Goal: Task Accomplishment & Management: Use online tool/utility

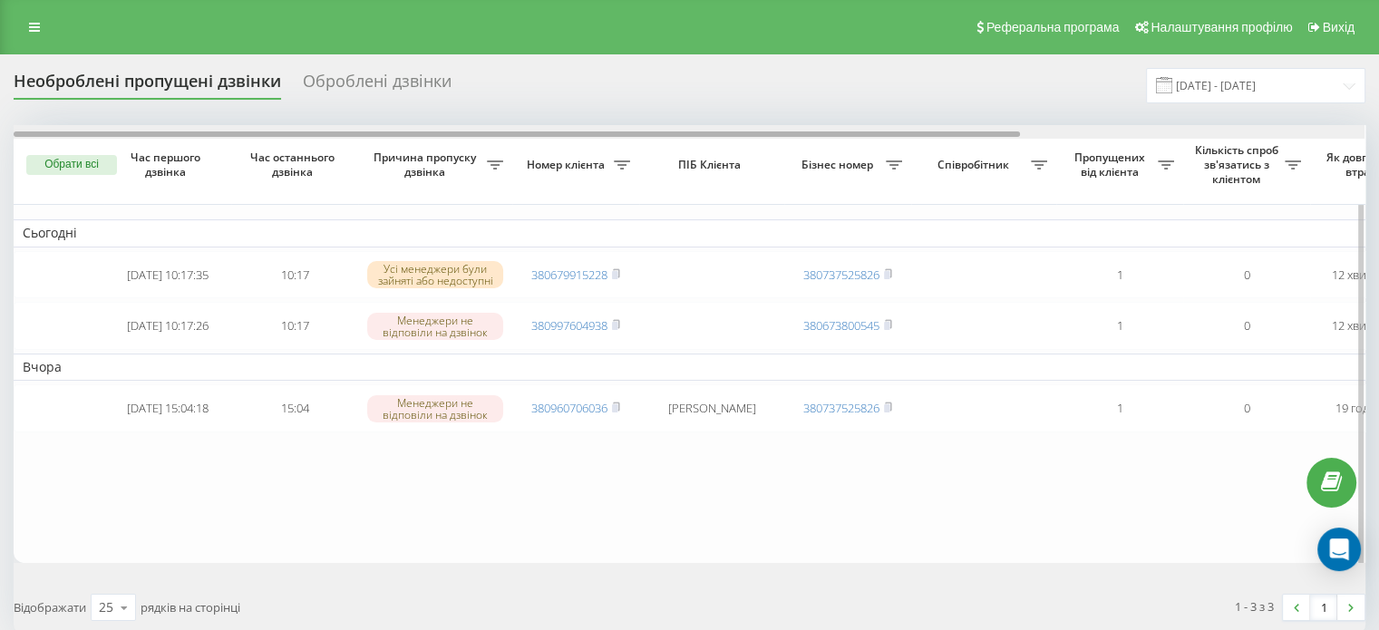
scroll to position [0, 460]
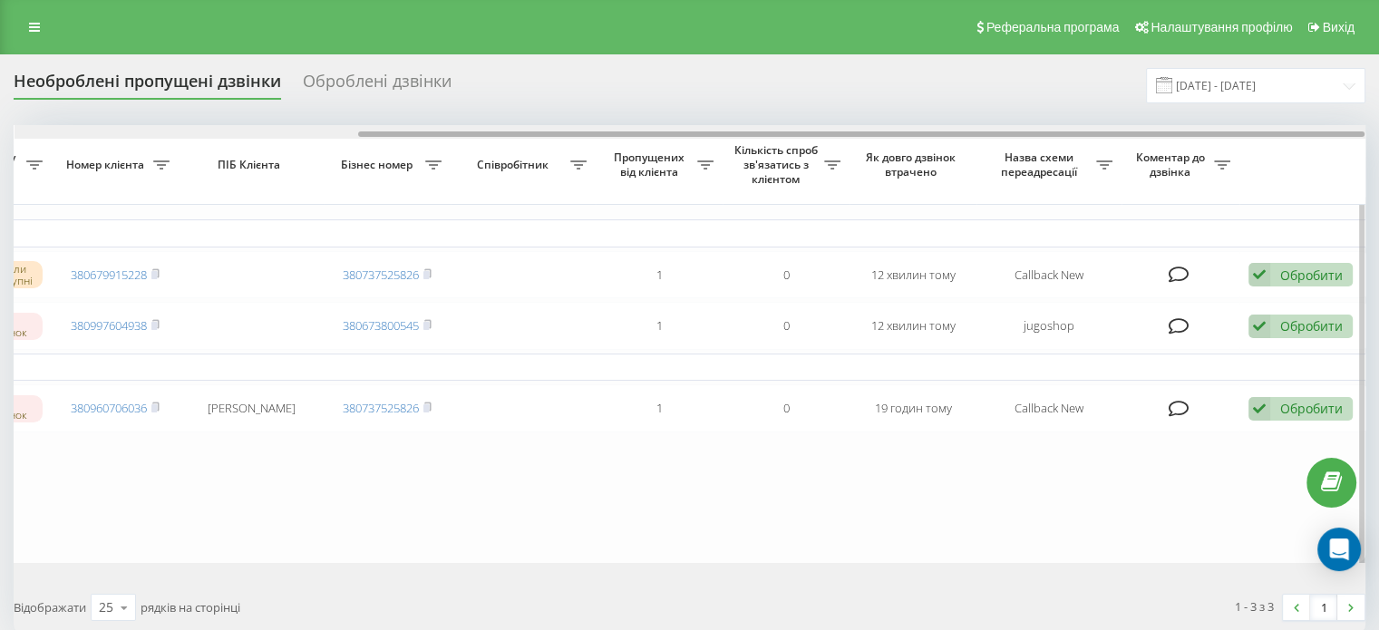
drag, startPoint x: 966, startPoint y: 133, endPoint x: 1035, endPoint y: 133, distance: 68.9
click at [1035, 133] on div at bounding box center [690, 132] width 1351 height 14
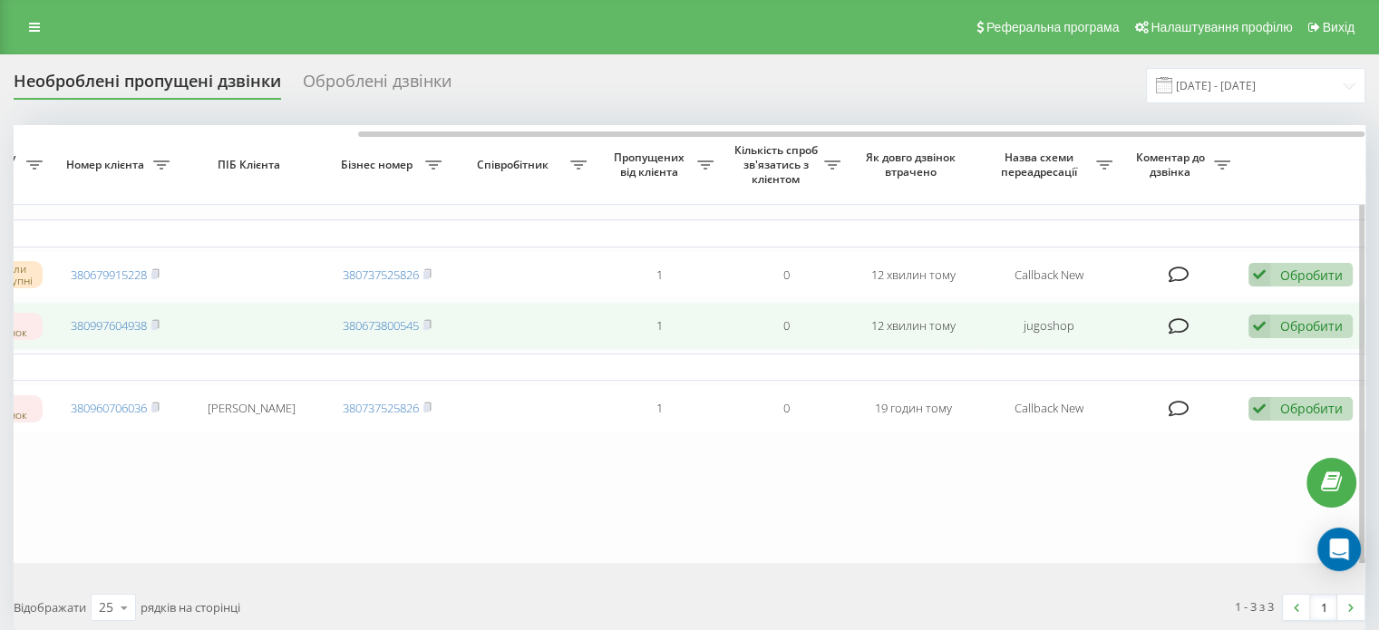
click at [1283, 339] on div "Обробити Не вдалося зв'язатися Зв'язався з клієнтом за допомогою іншого каналу …" at bounding box center [1300, 327] width 104 height 24
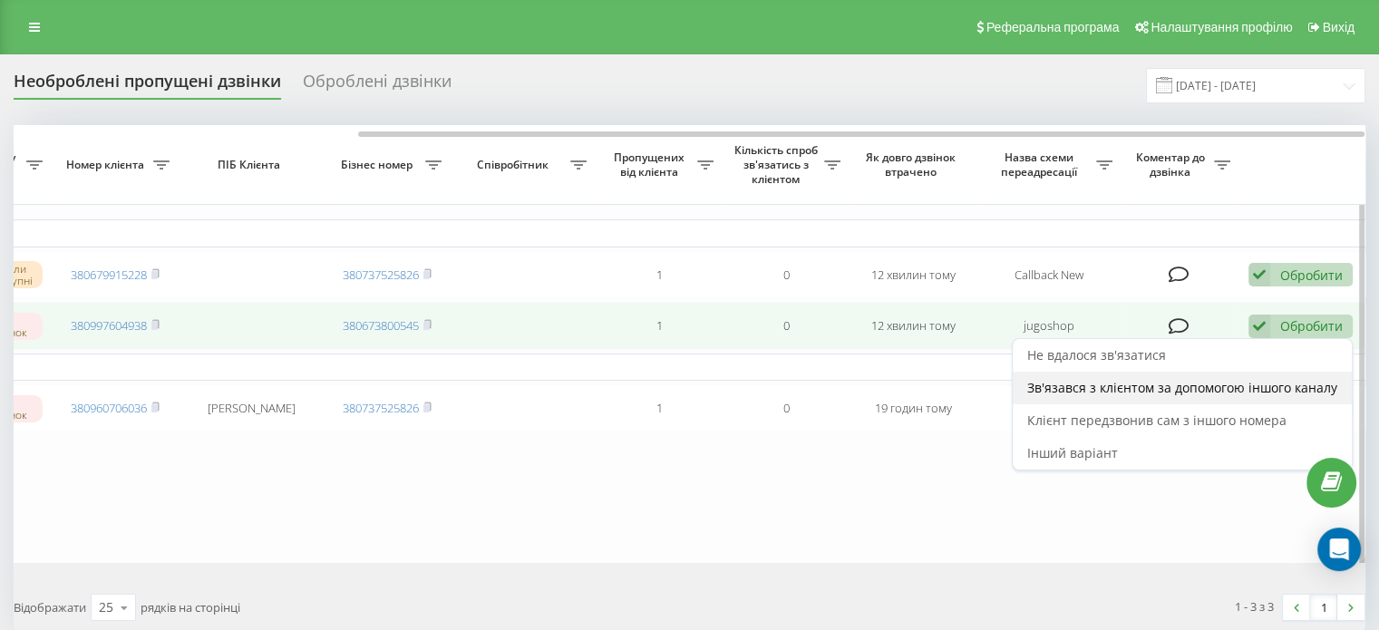
click at [1170, 402] on div "Зв'язався з клієнтом за допомогою іншого каналу" at bounding box center [1181, 388] width 339 height 33
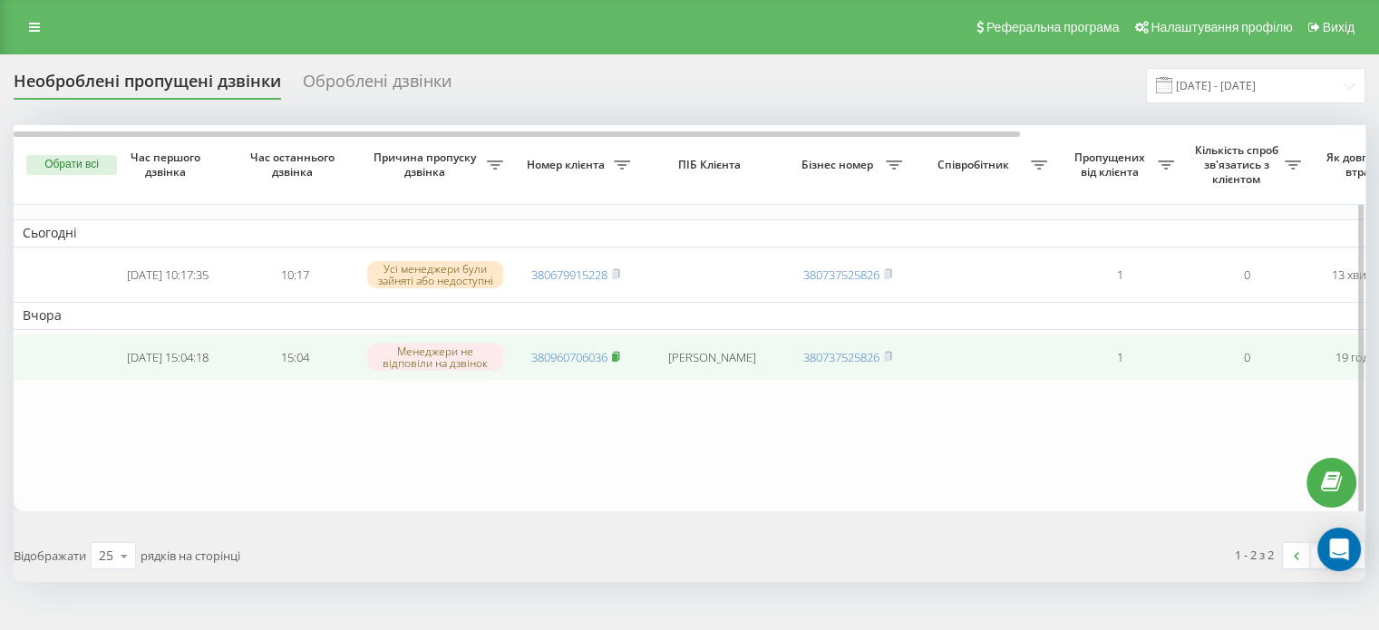
click at [620, 362] on icon at bounding box center [616, 356] width 8 height 11
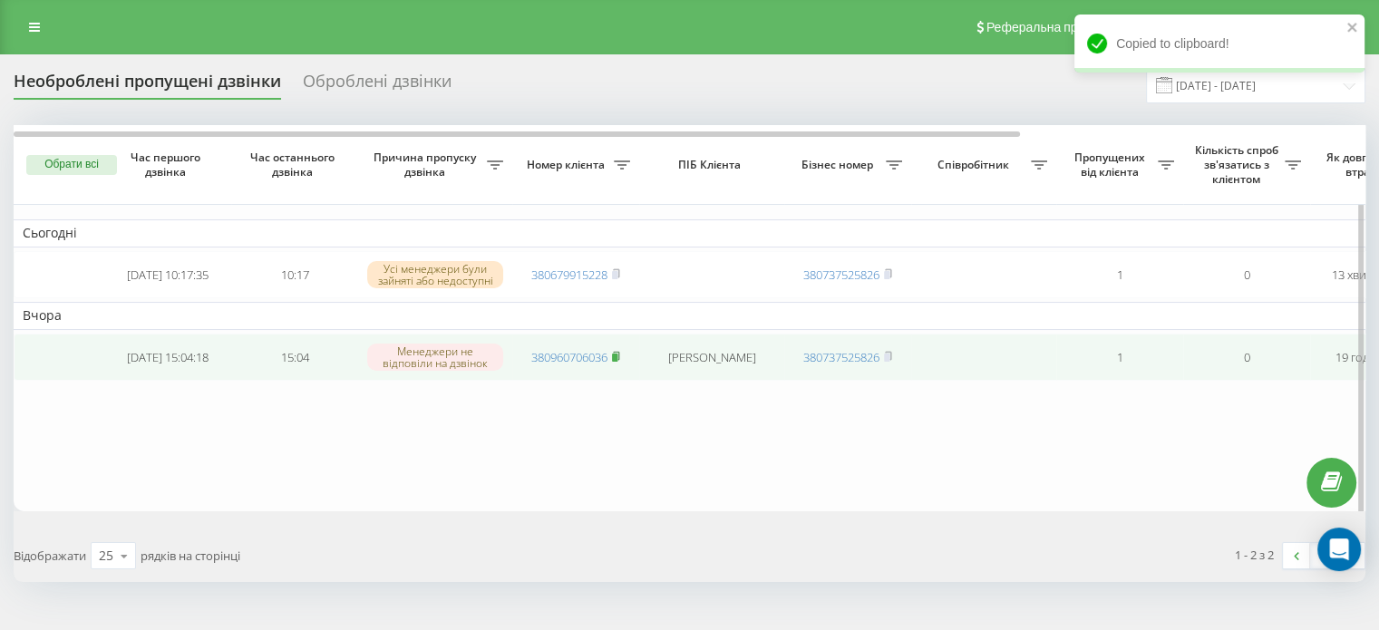
click at [619, 364] on span at bounding box center [616, 357] width 8 height 16
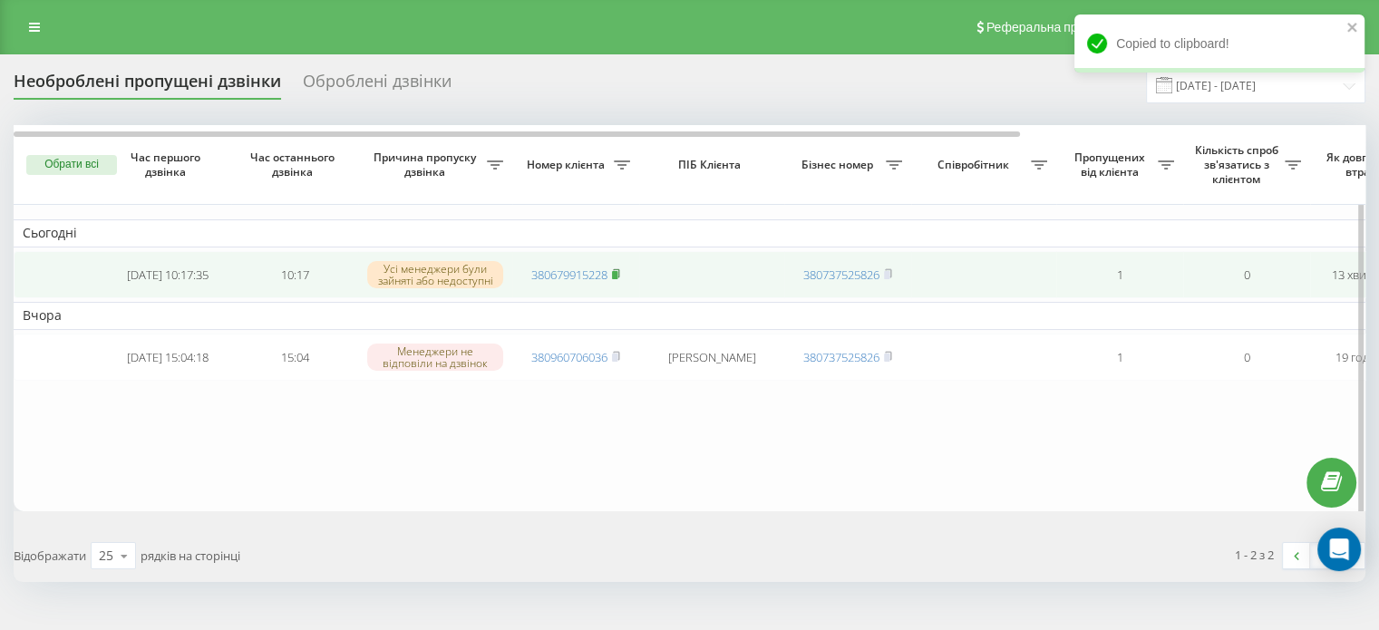
click at [620, 271] on icon at bounding box center [616, 273] width 8 height 11
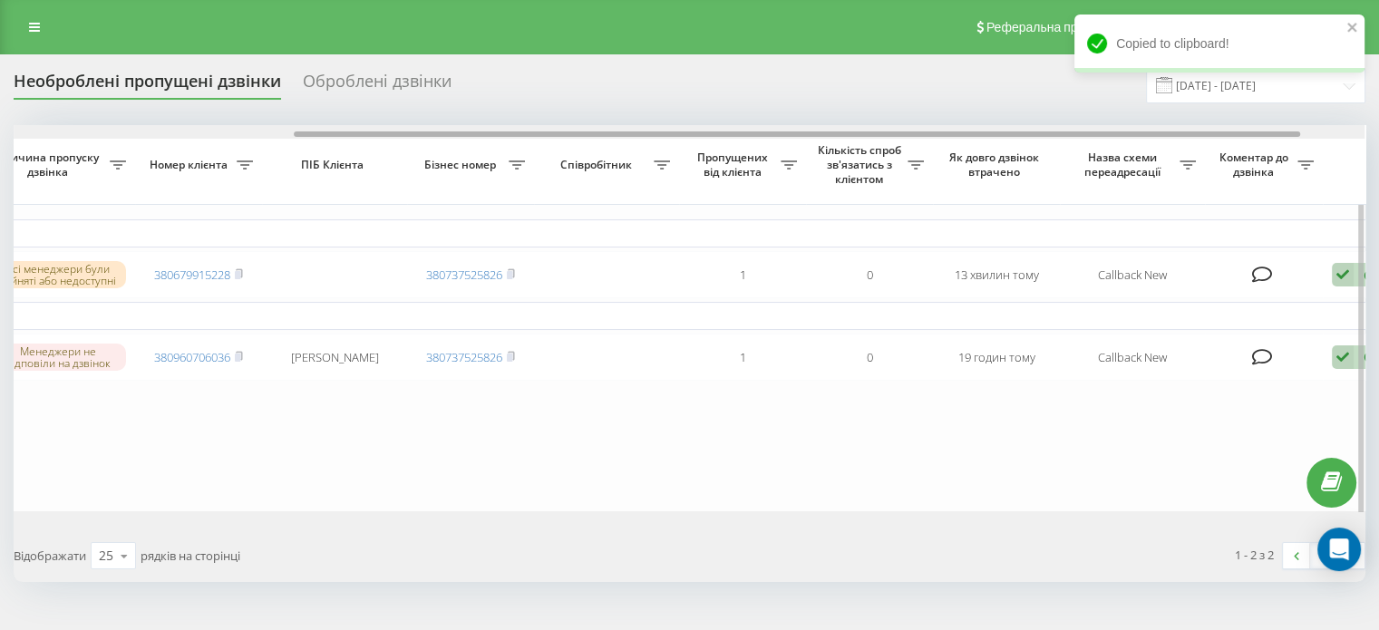
drag, startPoint x: 865, startPoint y: 136, endPoint x: 1167, endPoint y: 148, distance: 303.0
click at [1167, 148] on div "Обрати всі Час першого дзвінка Час останнього дзвінка Причина пропуску дзвінка …" at bounding box center [689, 318] width 1351 height 386
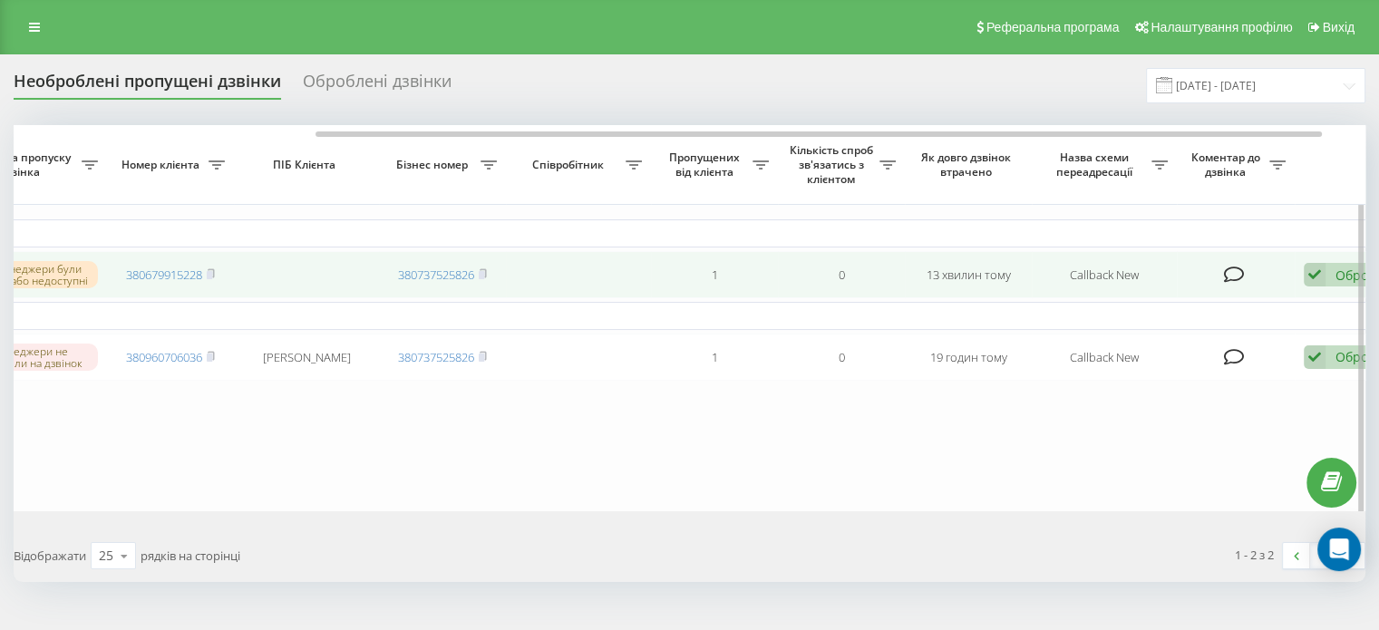
click at [1333, 271] on div "Обробити Не вдалося зв'язатися Зв'язався з клієнтом за допомогою іншого каналу …" at bounding box center [1355, 275] width 104 height 24
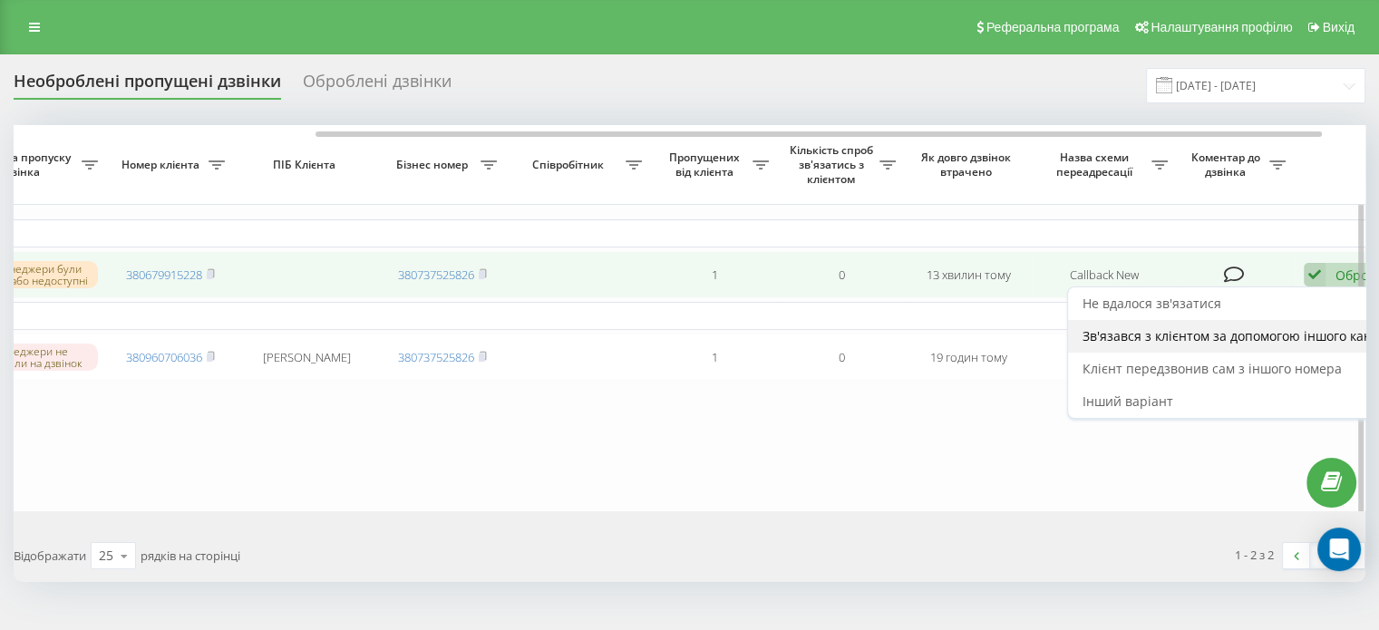
click at [1262, 351] on div "Зв'язався з клієнтом за допомогою іншого каналу" at bounding box center [1237, 336] width 339 height 33
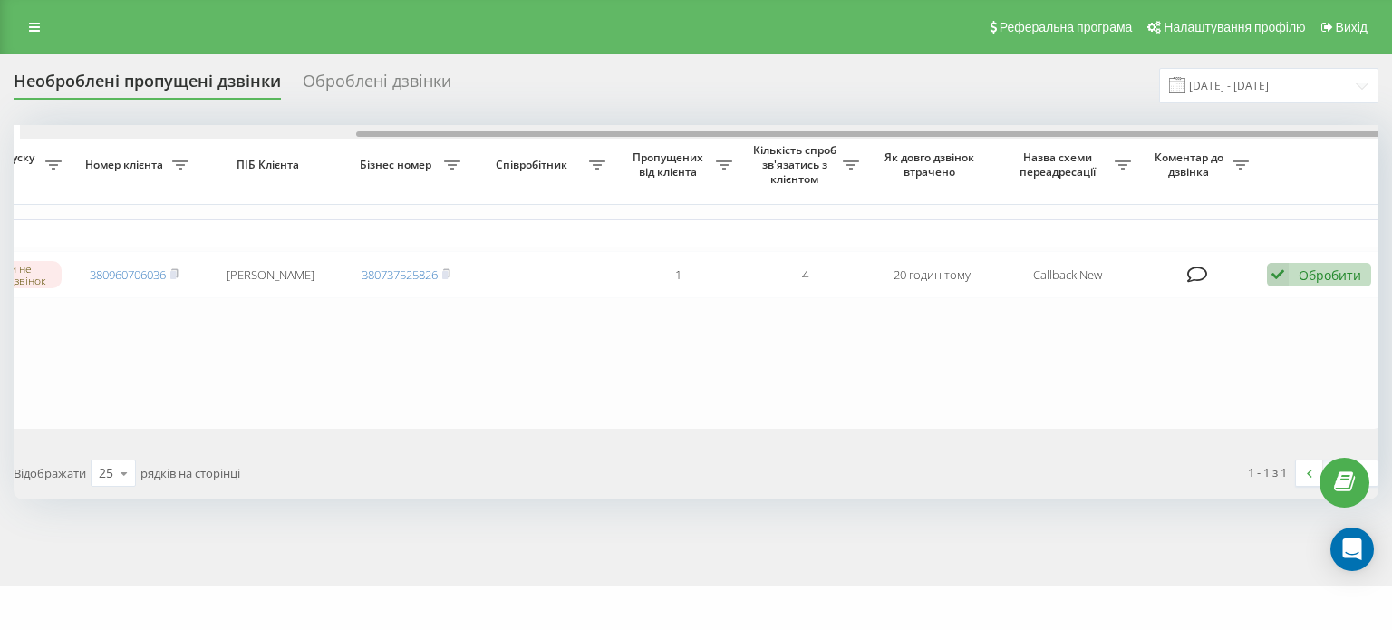
scroll to position [0, 447]
drag, startPoint x: 697, startPoint y: 135, endPoint x: 1172, endPoint y: 117, distance: 475.3
click at [1195, 109] on div "Необроблені пропущені дзвінки Оброблені дзвінки 19.08.2025 - 20.08.2025 Обрати …" at bounding box center [696, 283] width 1365 height 431
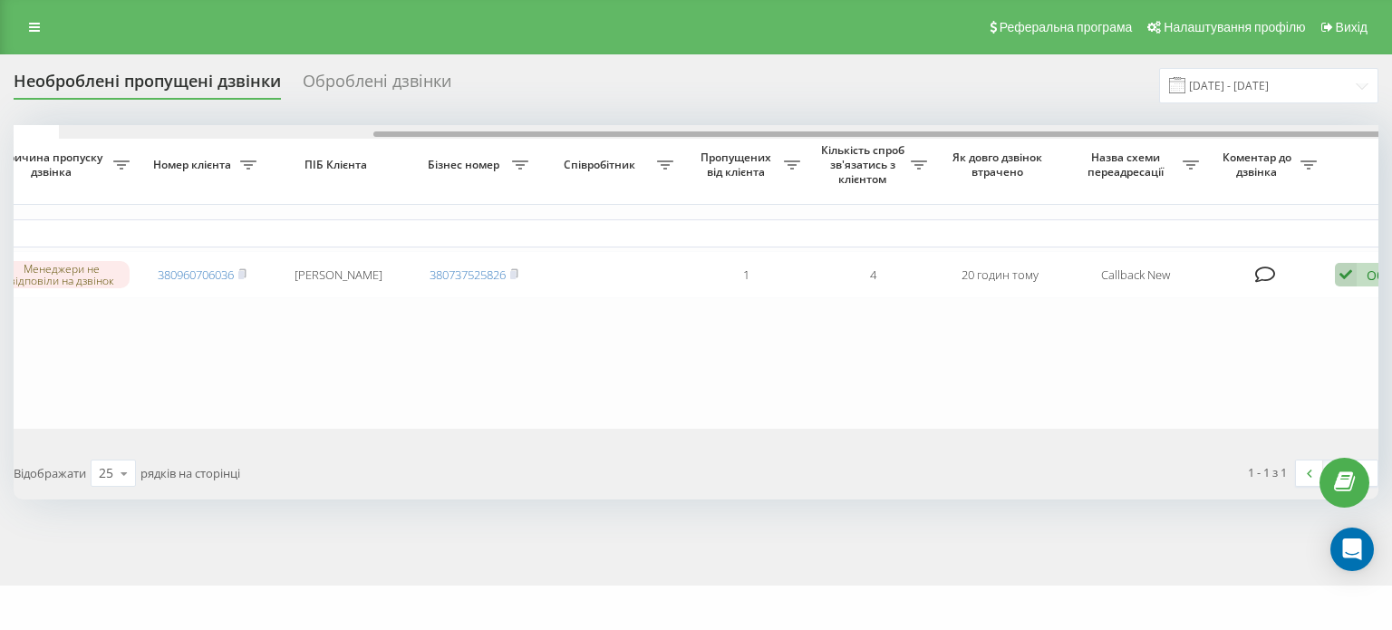
scroll to position [0, 0]
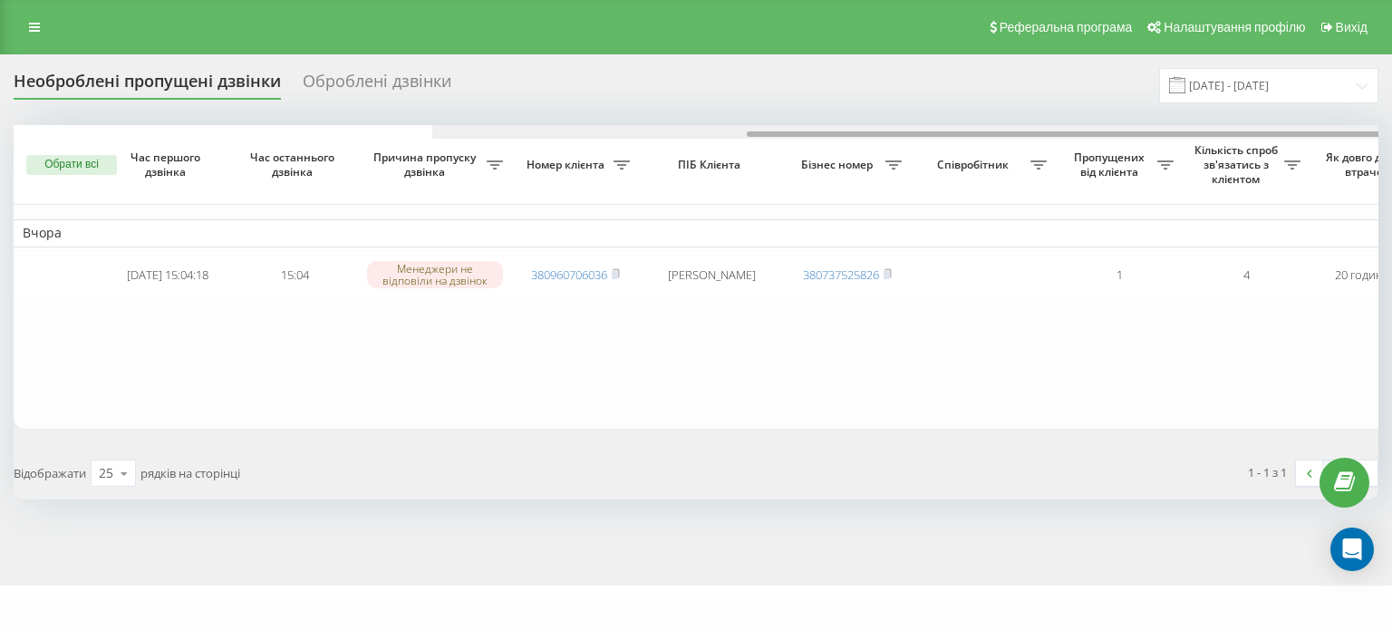
drag, startPoint x: 987, startPoint y: 134, endPoint x: 582, endPoint y: 78, distance: 409.0
click at [582, 78] on div "Необроблені пропущені дзвінки Оброблені дзвінки 19.08.2025 - 20.08.2025 Обрати …" at bounding box center [696, 283] width 1365 height 431
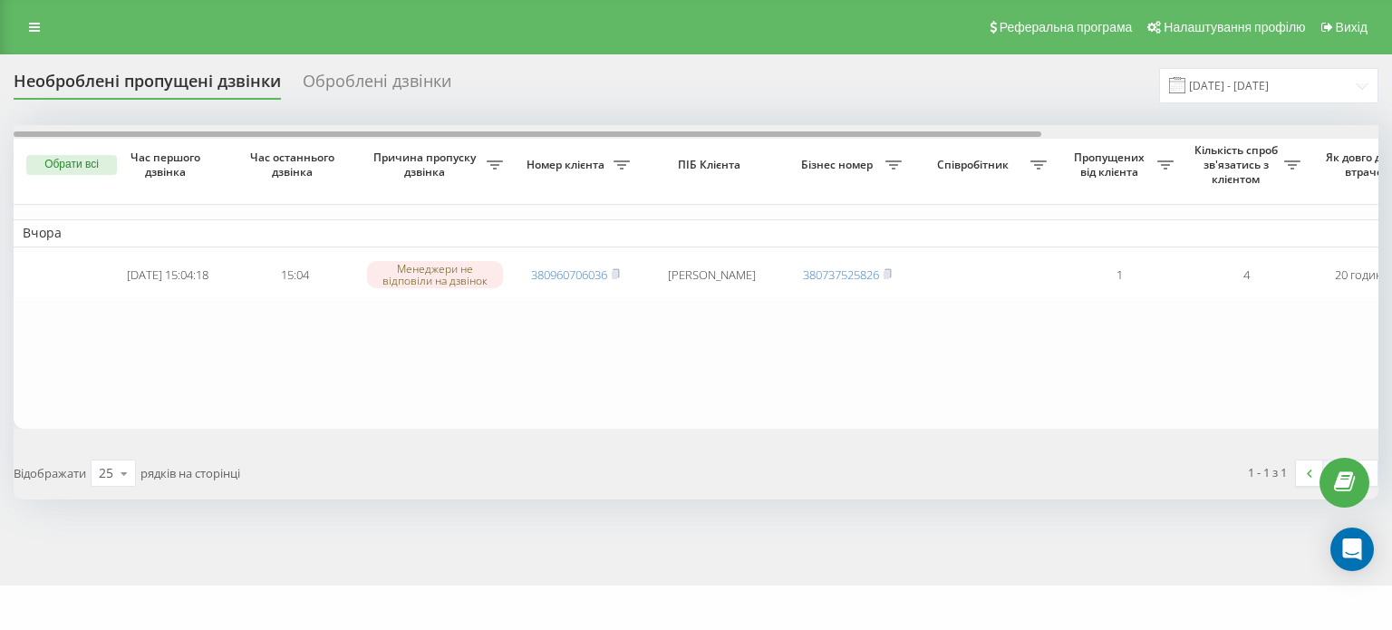
drag, startPoint x: 632, startPoint y: 132, endPoint x: 459, endPoint y: 101, distance: 176.0
click at [459, 101] on div "Необроблені пропущені дзвінки Оброблені дзвінки 19.08.2025 - 20.08.2025 Обрати …" at bounding box center [696, 283] width 1365 height 431
